Goal: Task Accomplishment & Management: Complete application form

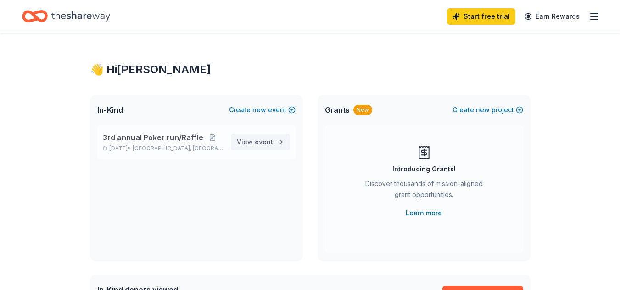
click at [271, 145] on span "event" at bounding box center [264, 142] width 18 height 8
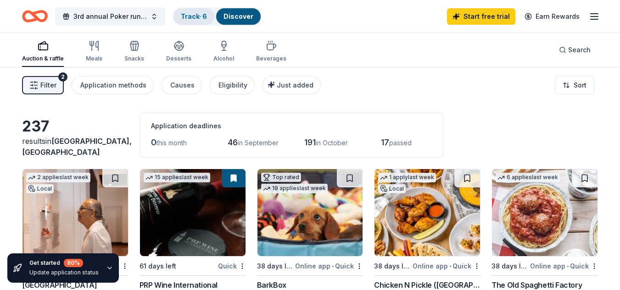
click at [186, 21] on div "Track · 6" at bounding box center [193, 16] width 41 height 17
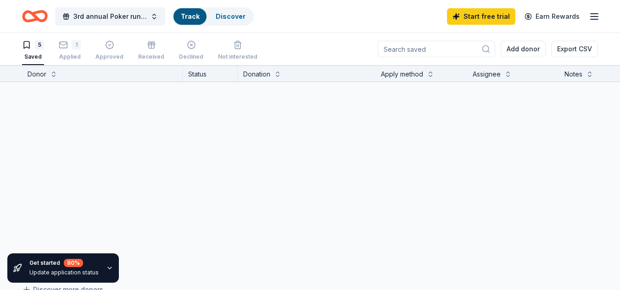
scroll to position [0, 0]
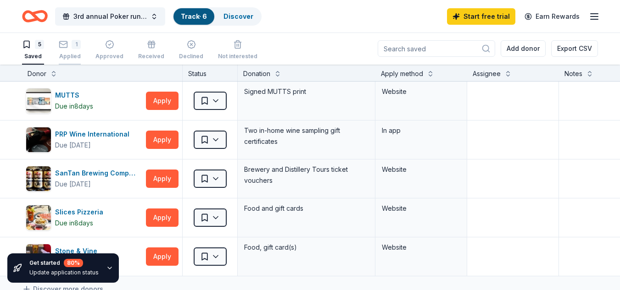
click at [74, 46] on div "1" at bounding box center [76, 44] width 9 height 9
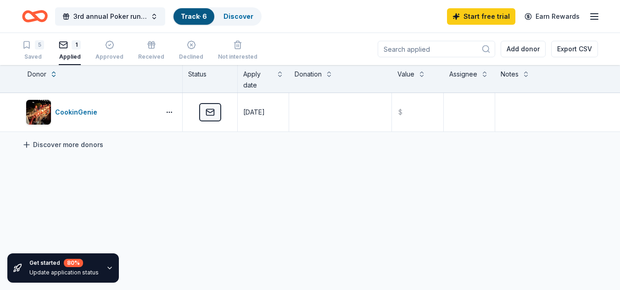
click at [51, 145] on link "Discover more donors" at bounding box center [62, 144] width 81 height 11
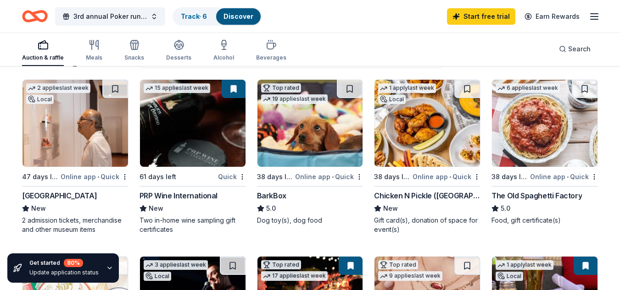
scroll to position [92, 0]
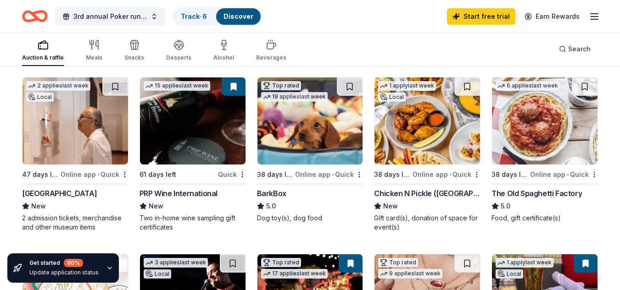
click at [319, 177] on div "Online app • Quick" at bounding box center [329, 174] width 68 height 11
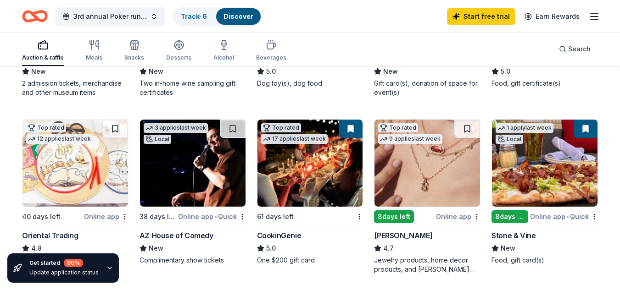
scroll to position [229, 0]
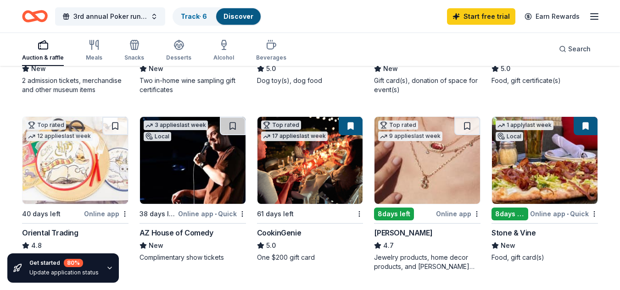
click at [197, 213] on div "Online app • Quick" at bounding box center [212, 213] width 68 height 11
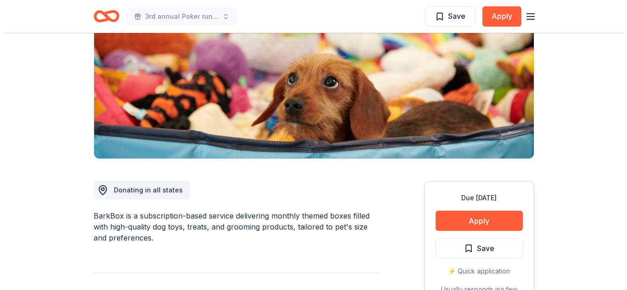
scroll to position [183, 0]
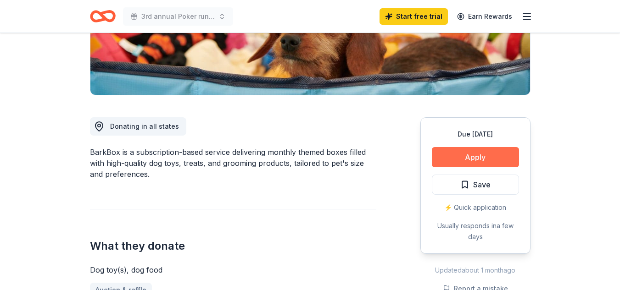
click at [475, 157] on button "Apply" at bounding box center [475, 157] width 87 height 20
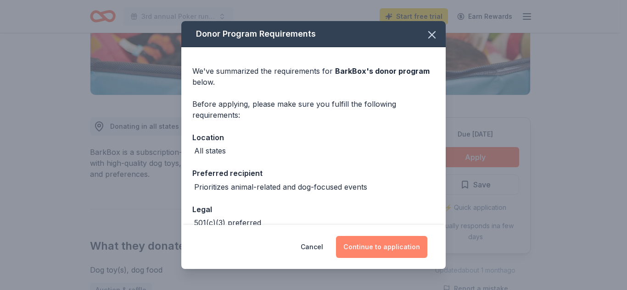
click at [381, 248] on button "Continue to application" at bounding box center [381, 247] width 91 height 22
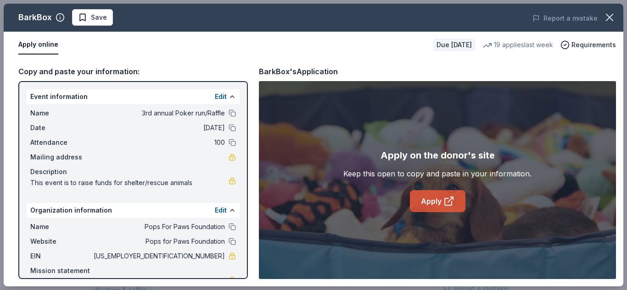
click at [453, 203] on icon at bounding box center [448, 201] width 11 height 11
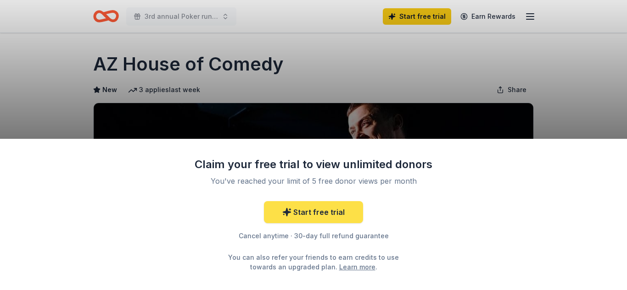
click at [321, 213] on link "Start free trial" at bounding box center [313, 212] width 99 height 22
click at [280, 215] on link "Start free trial" at bounding box center [313, 212] width 99 height 22
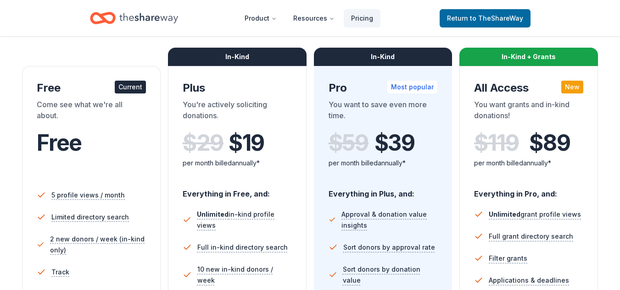
scroll to position [138, 0]
